Goal: Transaction & Acquisition: Purchase product/service

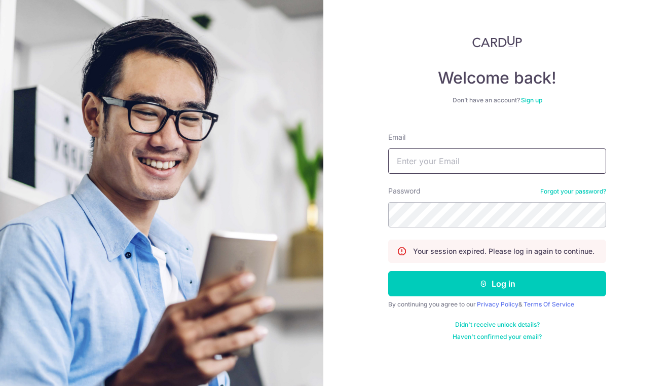
type input "[EMAIL_ADDRESS][DOMAIN_NAME]"
click at [497, 284] on button "Log in" at bounding box center [497, 283] width 218 height 25
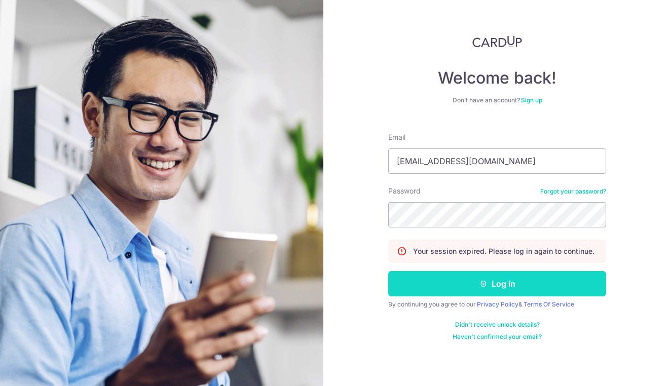
click at [511, 293] on button "Log in" at bounding box center [497, 283] width 218 height 25
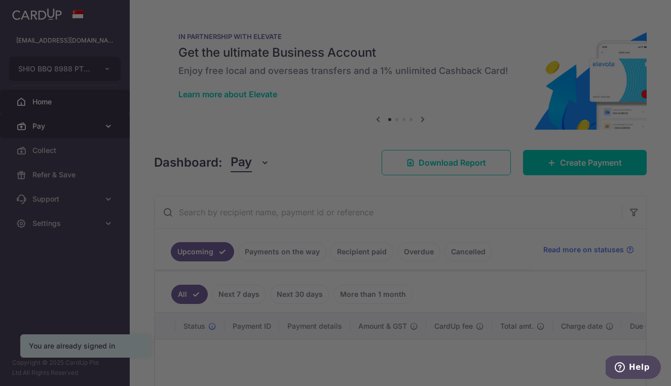
click at [82, 127] on div at bounding box center [338, 195] width 677 height 390
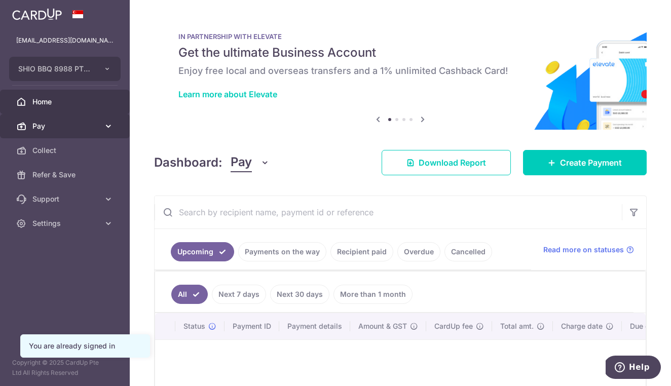
click at [73, 130] on span "Pay" at bounding box center [65, 126] width 67 height 10
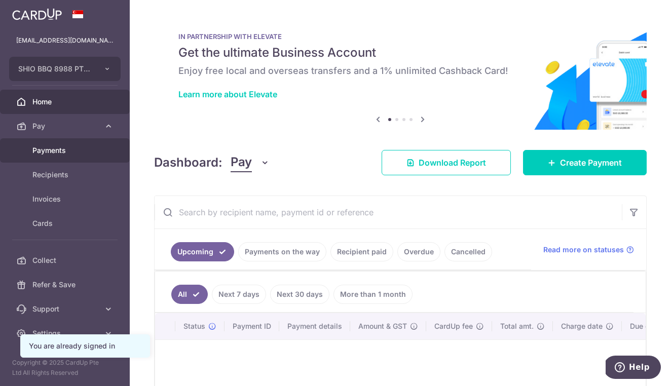
click at [80, 151] on span "Payments" at bounding box center [65, 150] width 67 height 10
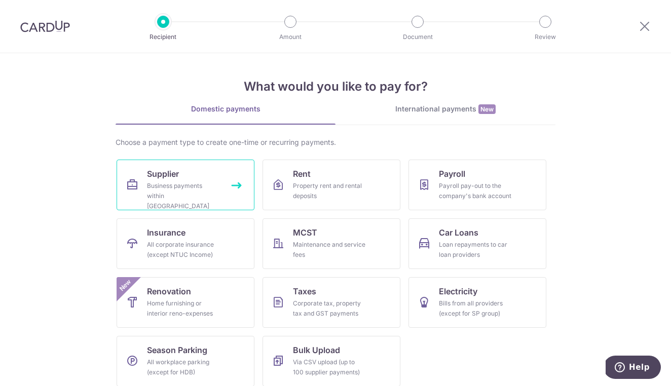
click at [188, 187] on div "Business payments within Singapore" at bounding box center [183, 196] width 73 height 30
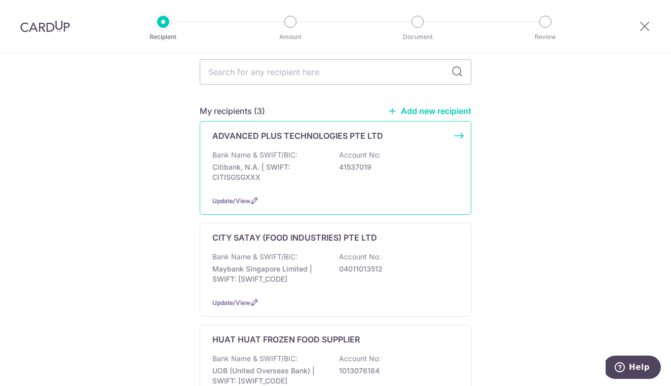
scroll to position [103, 0]
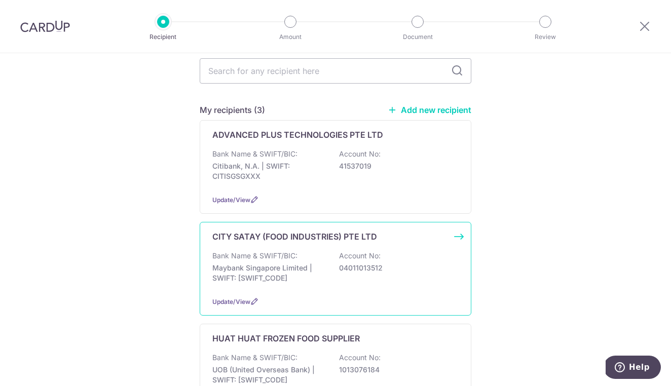
click at [292, 284] on div "CITY SATAY (FOOD INDUSTRIES) PTE LTD Bank Name & SWIFT/BIC: Maybank Singapore L…" at bounding box center [336, 269] width 272 height 94
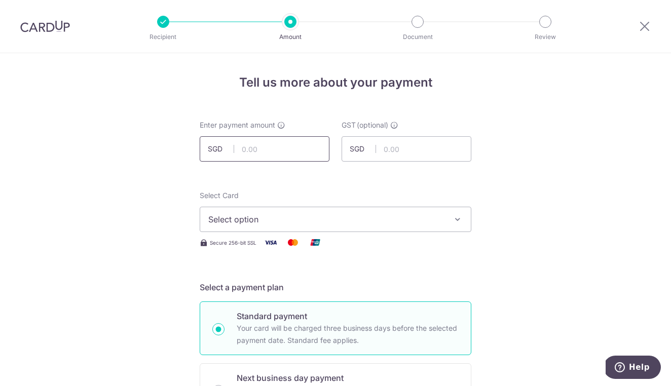
click at [245, 146] on input "text" at bounding box center [265, 148] width 130 height 25
type input "18,000.00"
click at [232, 214] on span "Select option" at bounding box center [326, 219] width 236 height 12
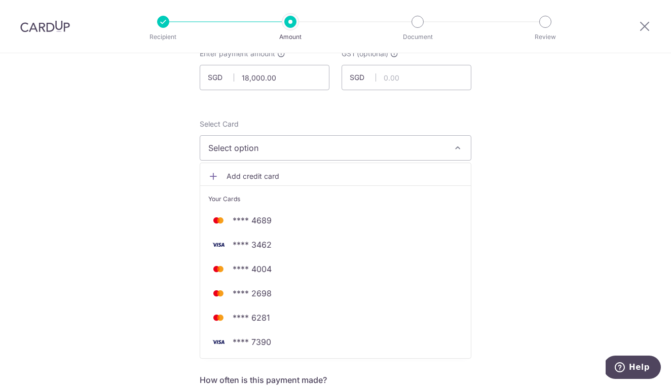
scroll to position [73, 0]
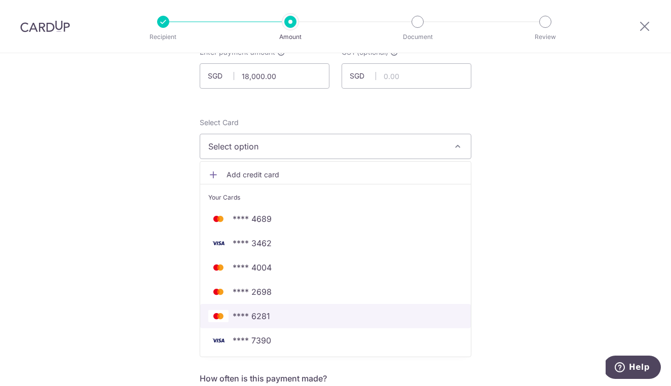
click at [252, 319] on span "**** 6281" at bounding box center [251, 316] width 37 height 12
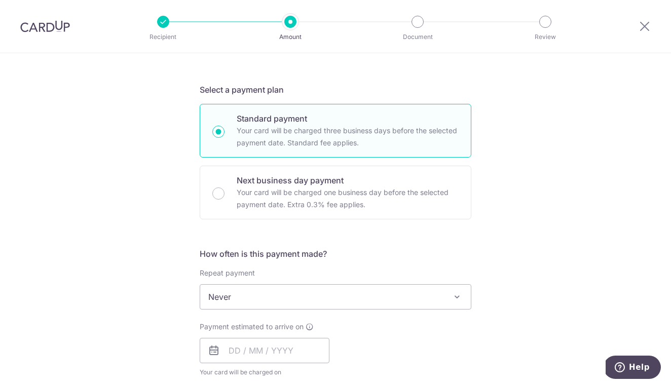
scroll to position [200, 0]
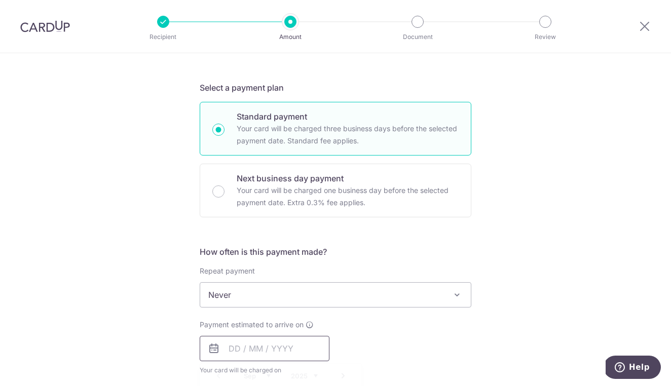
click at [287, 349] on input "text" at bounding box center [265, 348] width 130 height 25
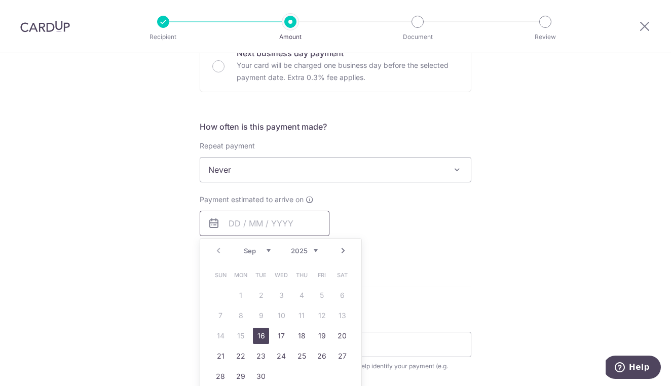
scroll to position [333, 0]
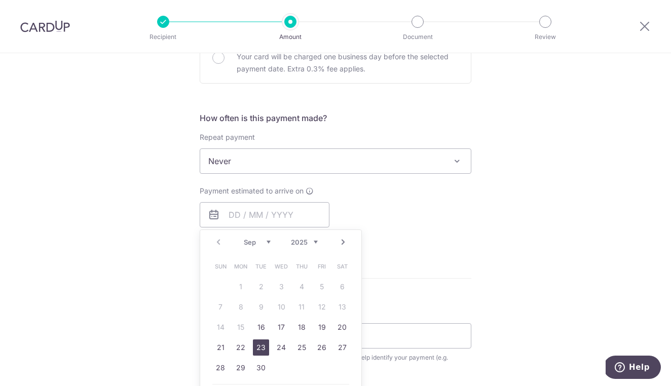
click at [259, 348] on link "23" at bounding box center [261, 347] width 16 height 16
type input "23/09/2025"
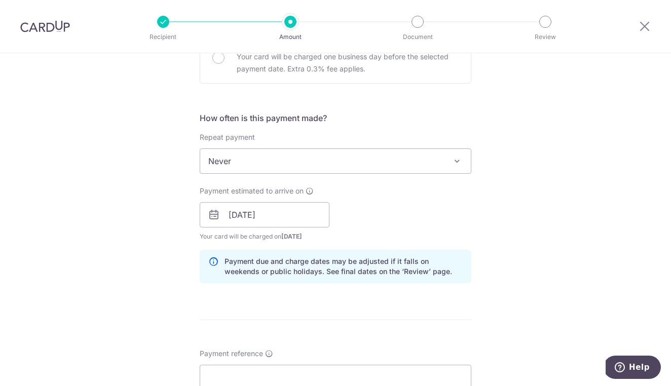
click at [421, 222] on div "Payment estimated to arrive on 23/09/2025 Prev Next Sep Oct Nov Dec 2025 2026 2…" at bounding box center [336, 214] width 284 height 56
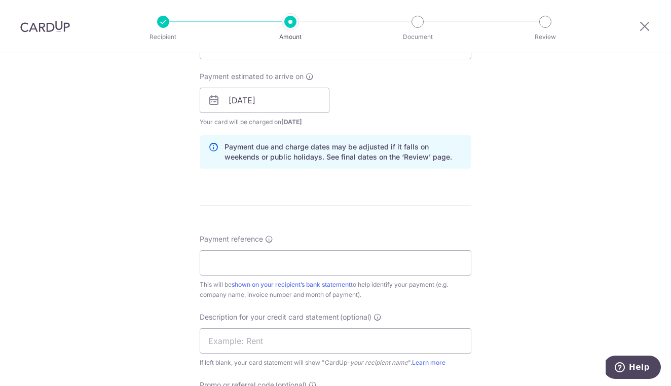
scroll to position [456, 0]
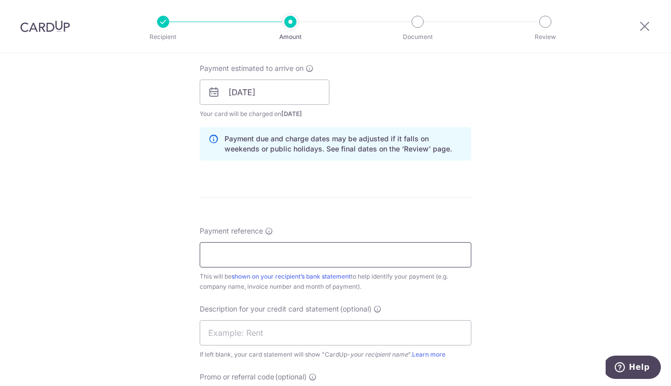
click at [368, 255] on input "Payment reference" at bounding box center [336, 254] width 272 height 25
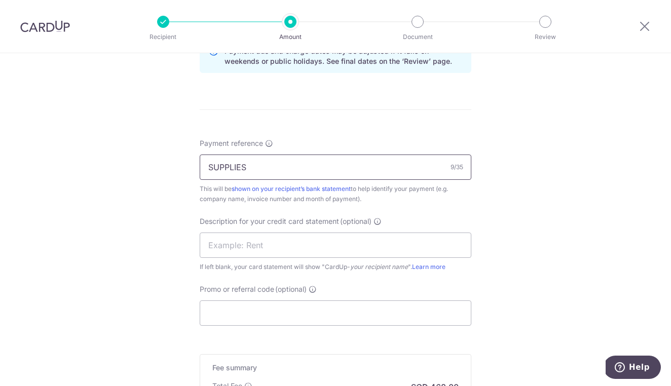
scroll to position [544, 0]
type input "SUPPLIES ECP YPH"
click at [261, 243] on input "text" at bounding box center [336, 244] width 272 height 25
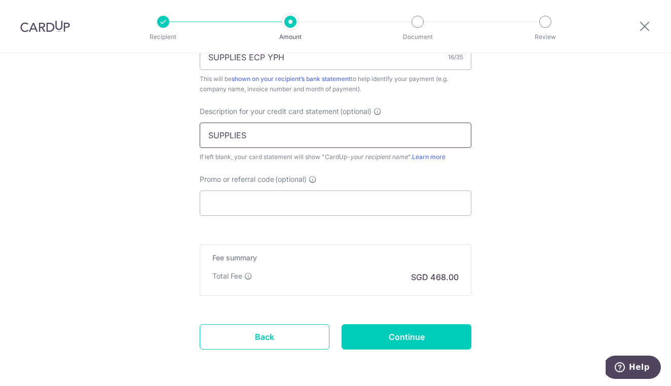
scroll to position [656, 0]
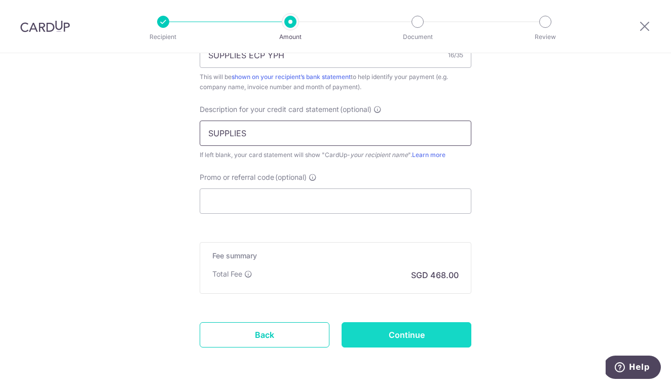
type input "SUPPLIES"
click at [423, 336] on input "Continue" at bounding box center [407, 334] width 130 height 25
type input "Create Schedule"
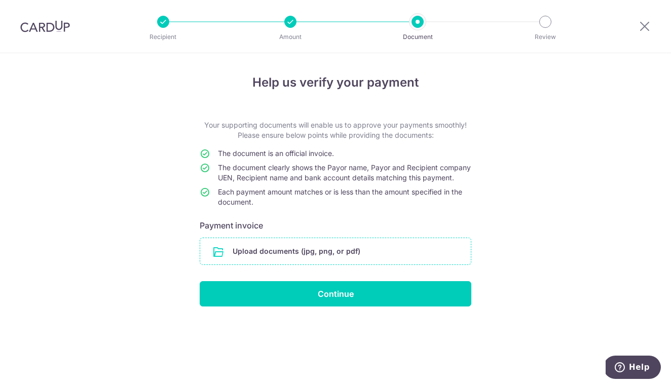
click at [342, 259] on input "file" at bounding box center [335, 251] width 271 height 26
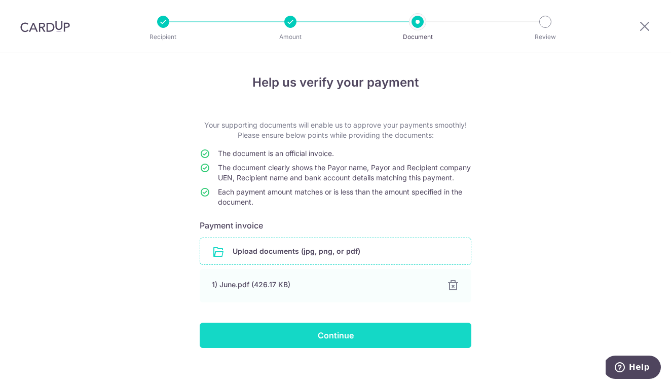
click at [325, 347] on input "Continue" at bounding box center [336, 335] width 272 height 25
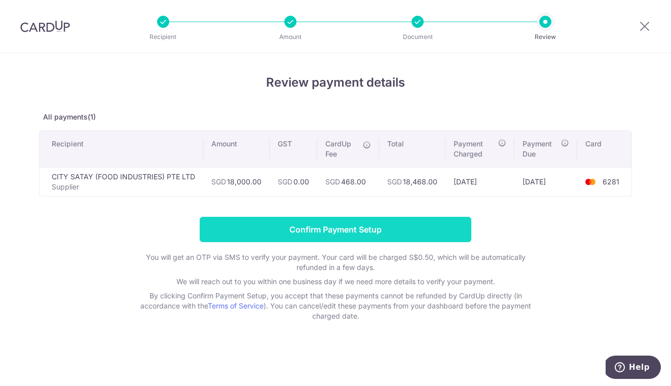
click at [320, 232] on input "Confirm Payment Setup" at bounding box center [336, 229] width 272 height 25
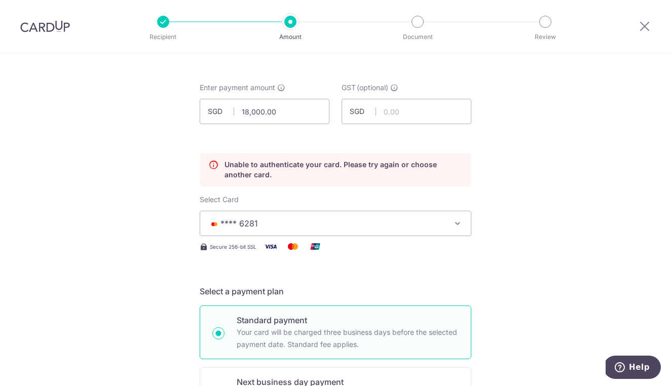
scroll to position [9, 0]
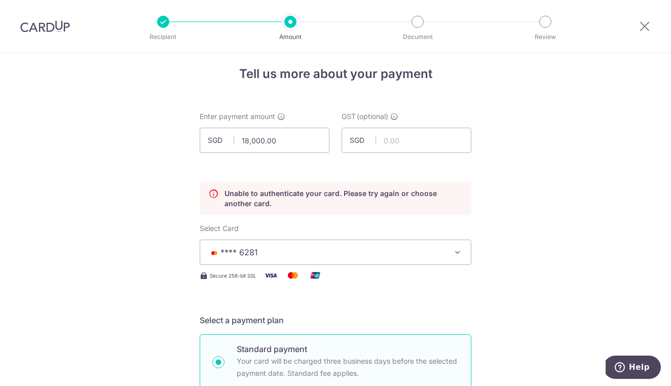
click at [434, 249] on span "**** 6281" at bounding box center [326, 252] width 236 height 12
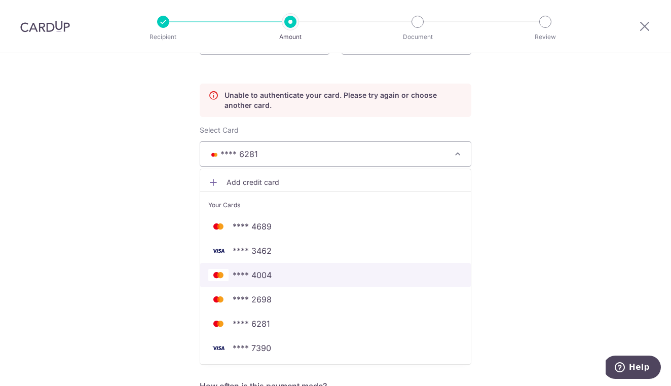
scroll to position [142, 0]
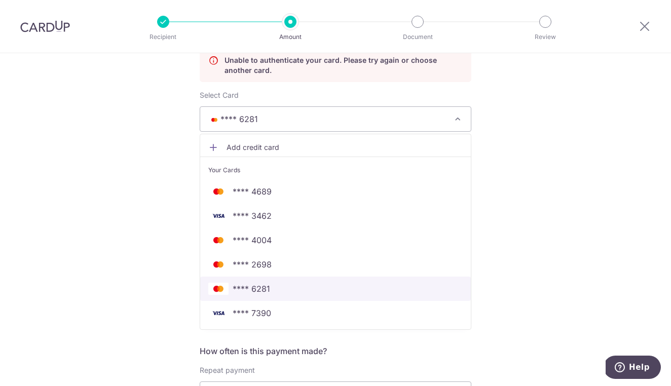
click at [263, 289] on span "**** 6281" at bounding box center [251, 289] width 37 height 12
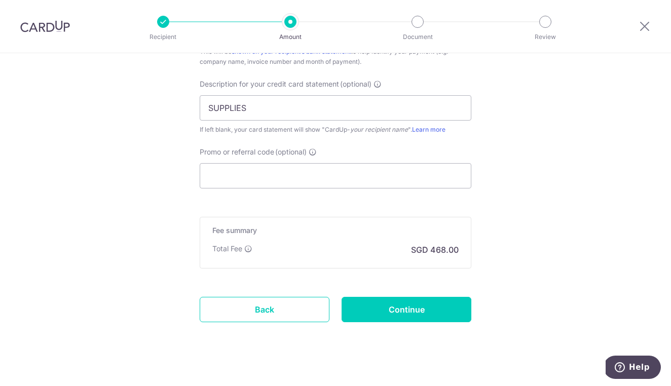
scroll to position [726, 0]
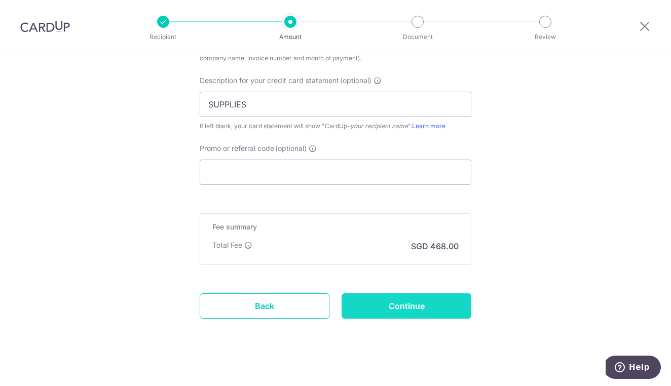
click at [360, 312] on input "Continue" at bounding box center [407, 305] width 130 height 25
type input "Update Schedule"
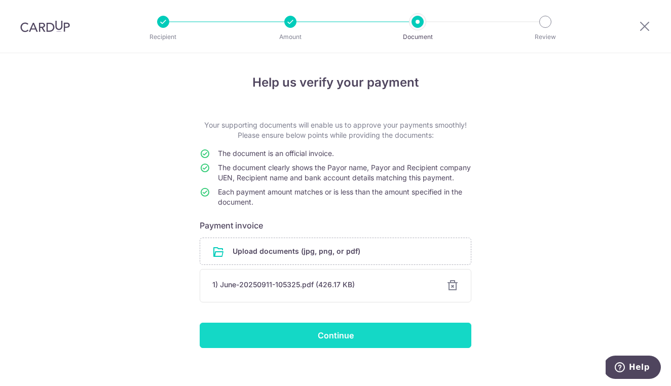
click at [375, 343] on input "Continue" at bounding box center [336, 335] width 272 height 25
click at [392, 345] on input "Continue" at bounding box center [336, 335] width 272 height 25
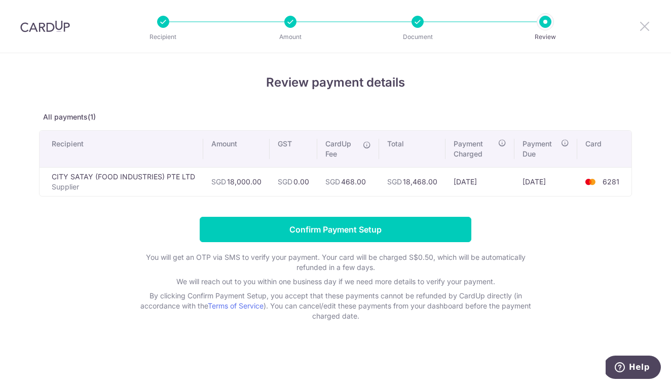
click at [641, 27] on icon at bounding box center [644, 26] width 12 height 13
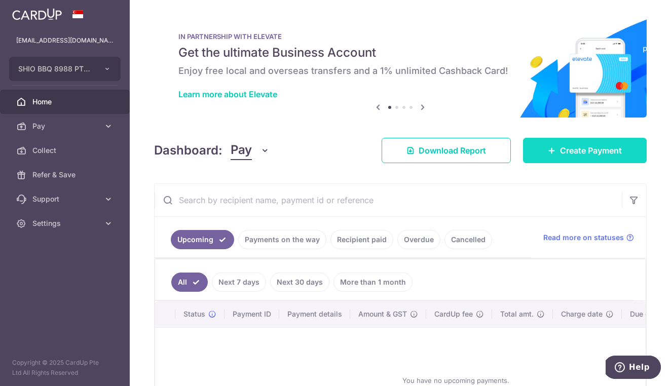
click at [563, 150] on span "Create Payment" at bounding box center [591, 150] width 62 height 12
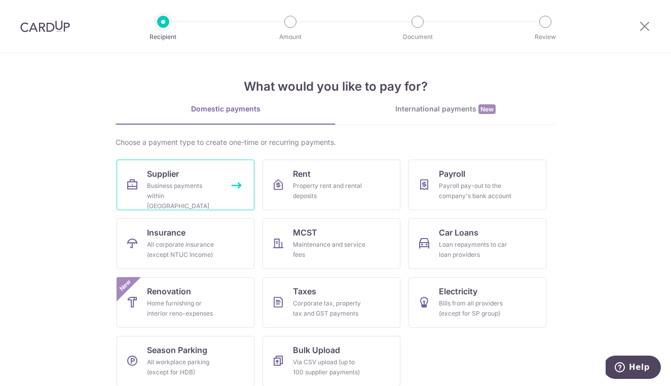
click at [173, 182] on div "Business payments within Singapore" at bounding box center [183, 196] width 73 height 30
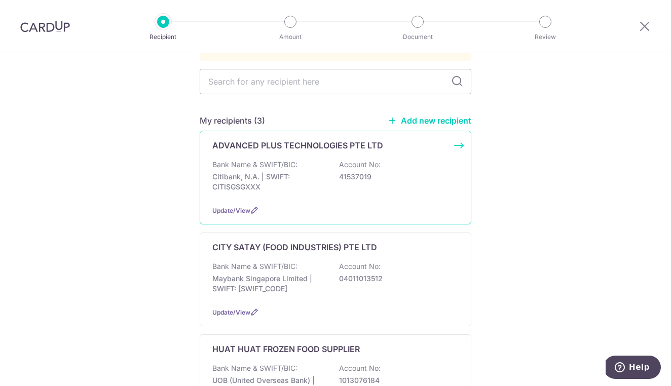
scroll to position [94, 0]
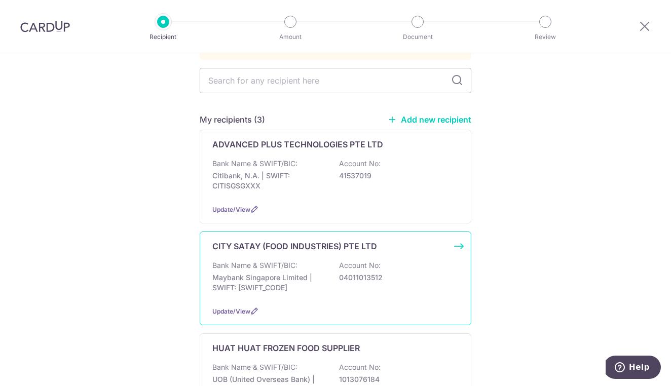
click at [256, 260] on p "Bank Name & SWIFT/BIC:" at bounding box center [254, 265] width 85 height 10
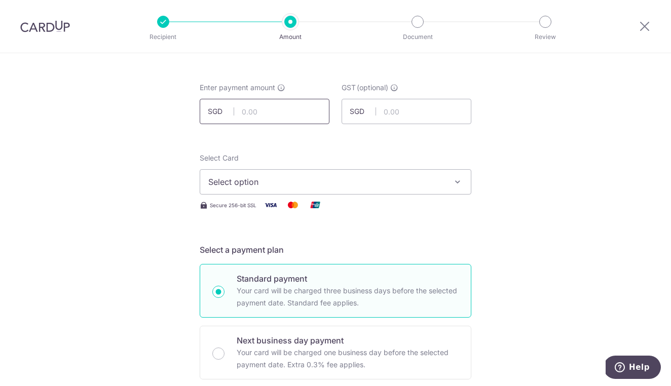
click at [264, 113] on input "text" at bounding box center [265, 111] width 130 height 25
click at [266, 110] on input "1.00" at bounding box center [265, 111] width 130 height 25
type input "1"
type input "16,924.10"
click at [279, 182] on span "Select option" at bounding box center [326, 182] width 236 height 12
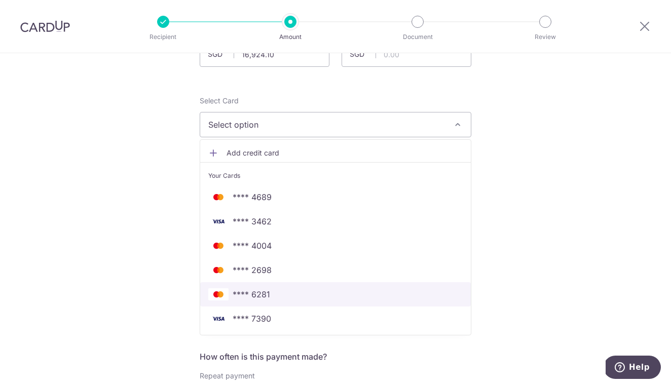
scroll to position [98, 0]
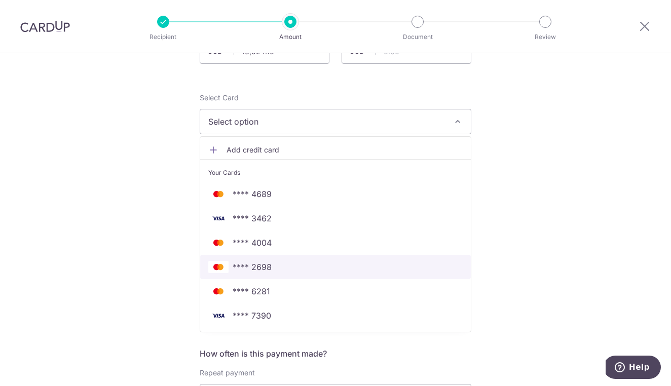
click at [270, 268] on span "**** 2698" at bounding box center [335, 267] width 254 height 12
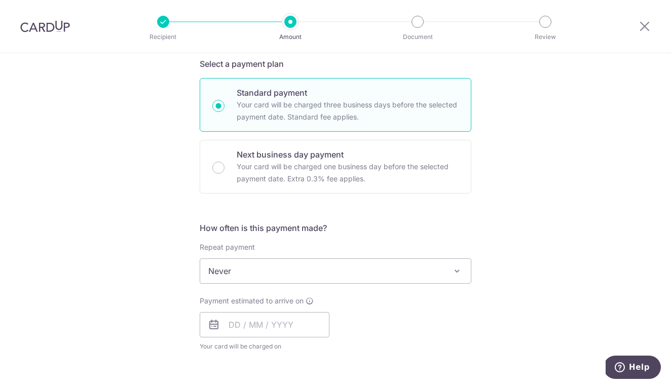
scroll to position [224, 0]
click at [297, 324] on input "text" at bounding box center [265, 324] width 130 height 25
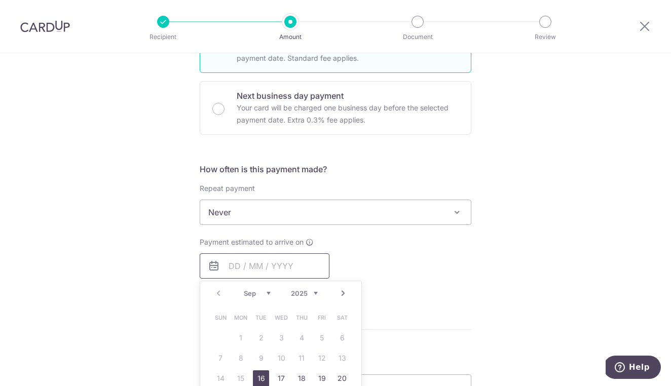
scroll to position [299, 0]
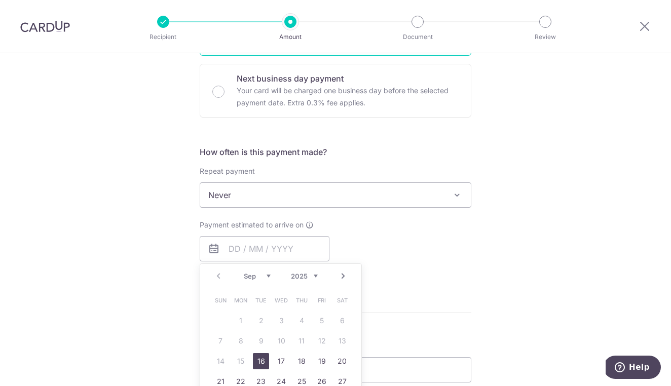
click at [259, 361] on link "16" at bounding box center [261, 361] width 16 height 16
type input "[DATE]"
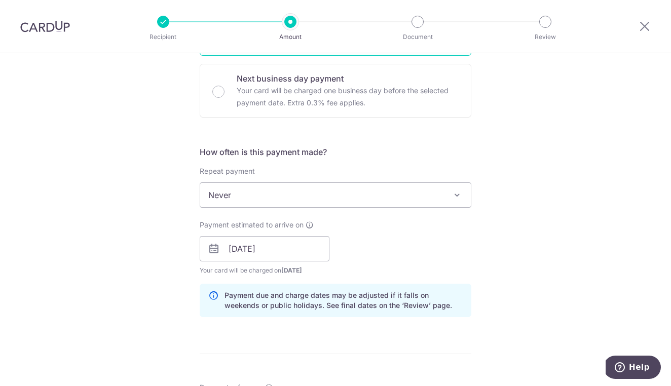
click at [408, 248] on div "Payment estimated to arrive on 16/09/2025 Prev Next Sep Oct Nov Dec 2025 2026 2…" at bounding box center [336, 248] width 284 height 56
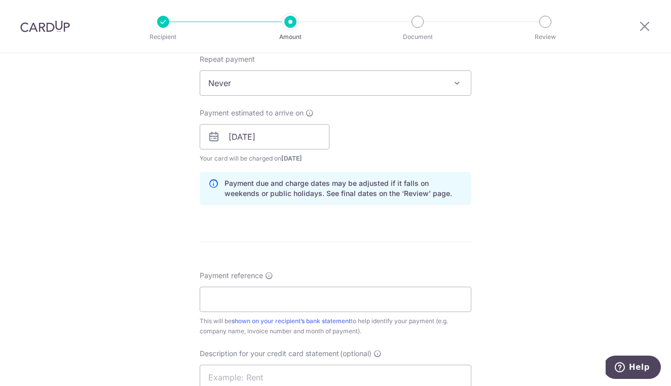
scroll to position [412, 0]
click at [326, 305] on input "Payment reference" at bounding box center [336, 298] width 272 height 25
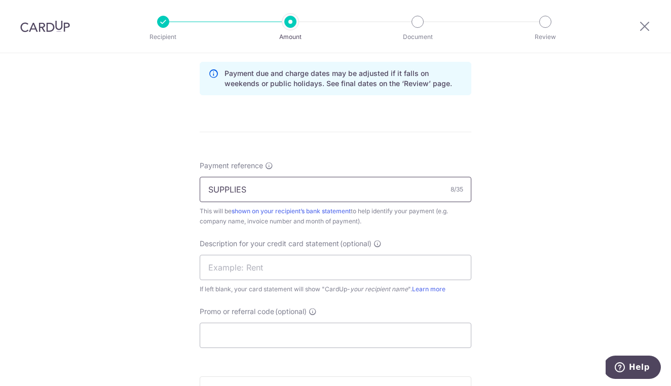
scroll to position [520, 0]
type input "SUPPLIES"
click at [308, 269] on input "text" at bounding box center [336, 268] width 272 height 25
type input "ECP YPH"
click at [253, 192] on input "SUPPLIES" at bounding box center [336, 190] width 272 height 25
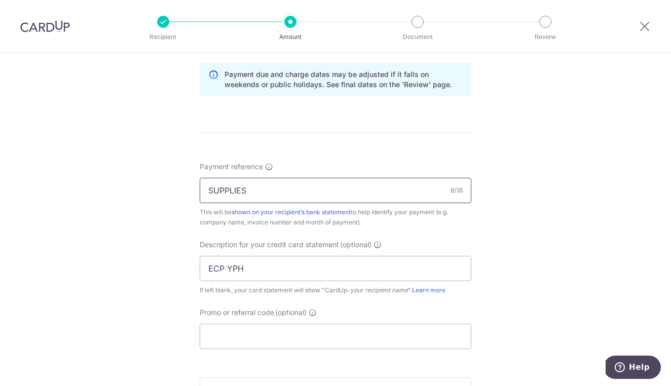
click at [253, 192] on input "SUPPLIES" at bounding box center [336, 190] width 272 height 25
type input "YPH ECP"
click at [248, 271] on input "ECP YPH" at bounding box center [336, 268] width 272 height 25
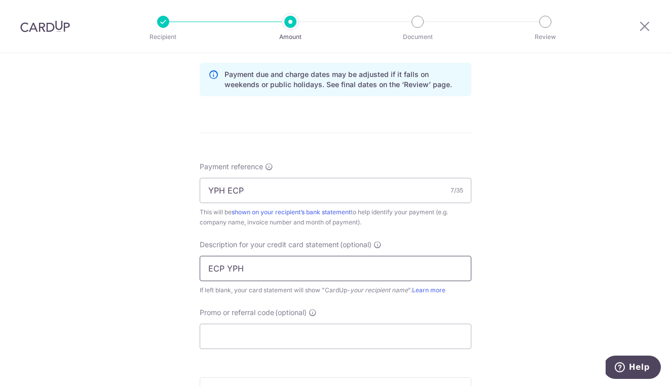
click at [248, 271] on input "ECP YPH" at bounding box center [336, 268] width 272 height 25
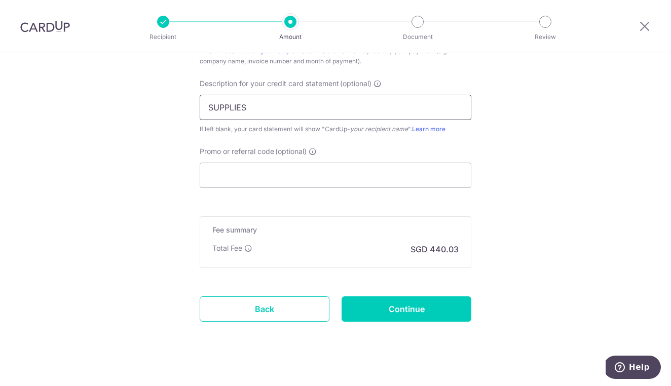
scroll to position [682, 0]
type input "SUPPLIES"
click at [392, 316] on input "Continue" at bounding box center [407, 308] width 130 height 25
type input "Create Schedule"
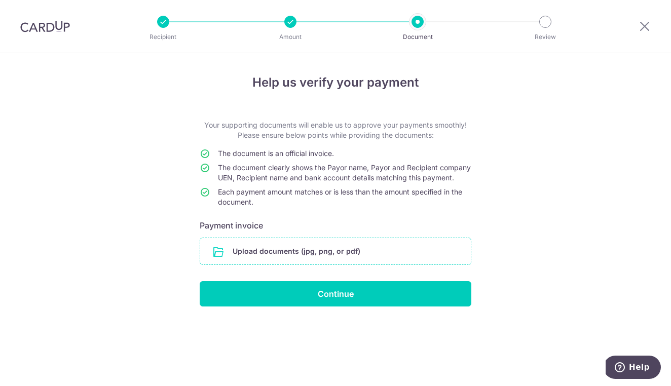
click at [323, 258] on input "file" at bounding box center [335, 251] width 271 height 26
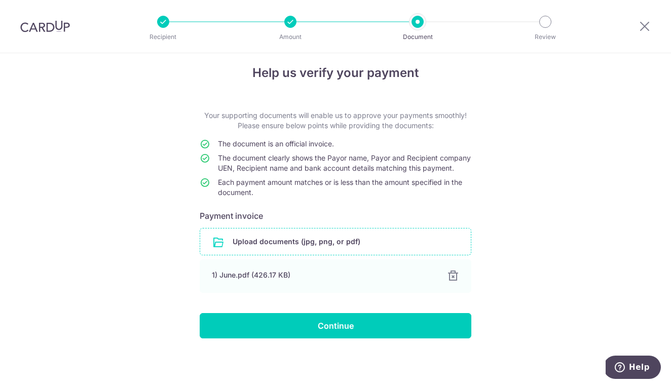
scroll to position [20, 0]
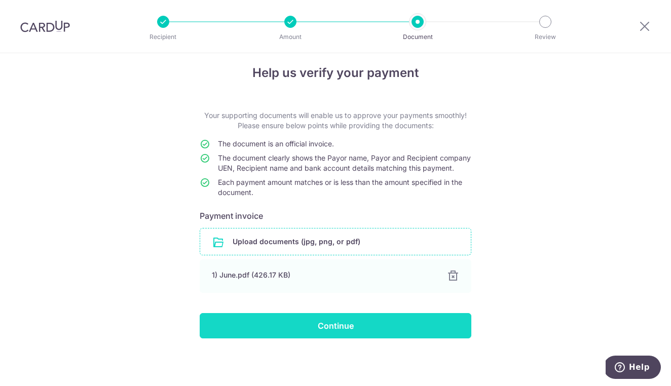
click at [403, 325] on input "Continue" at bounding box center [336, 325] width 272 height 25
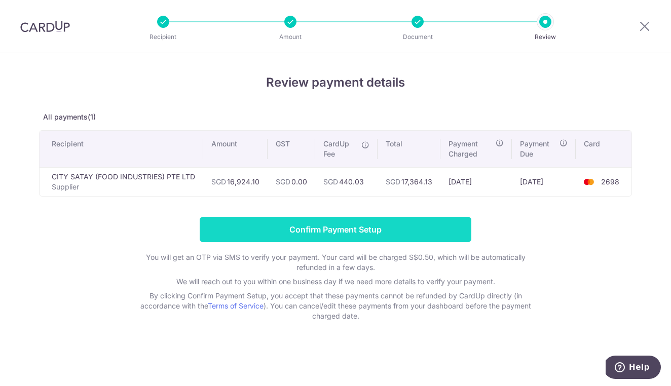
click at [338, 230] on input "Confirm Payment Setup" at bounding box center [336, 229] width 272 height 25
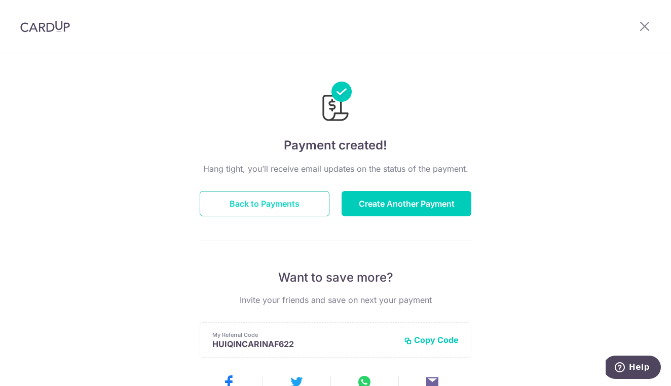
click at [281, 207] on button "Back to Payments" at bounding box center [265, 203] width 130 height 25
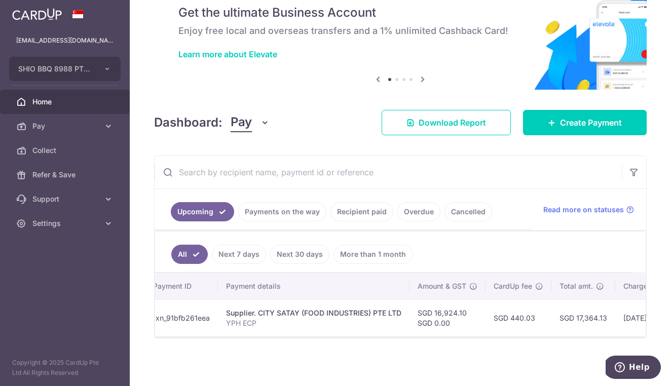
scroll to position [0, 104]
